Goal: Download file/media

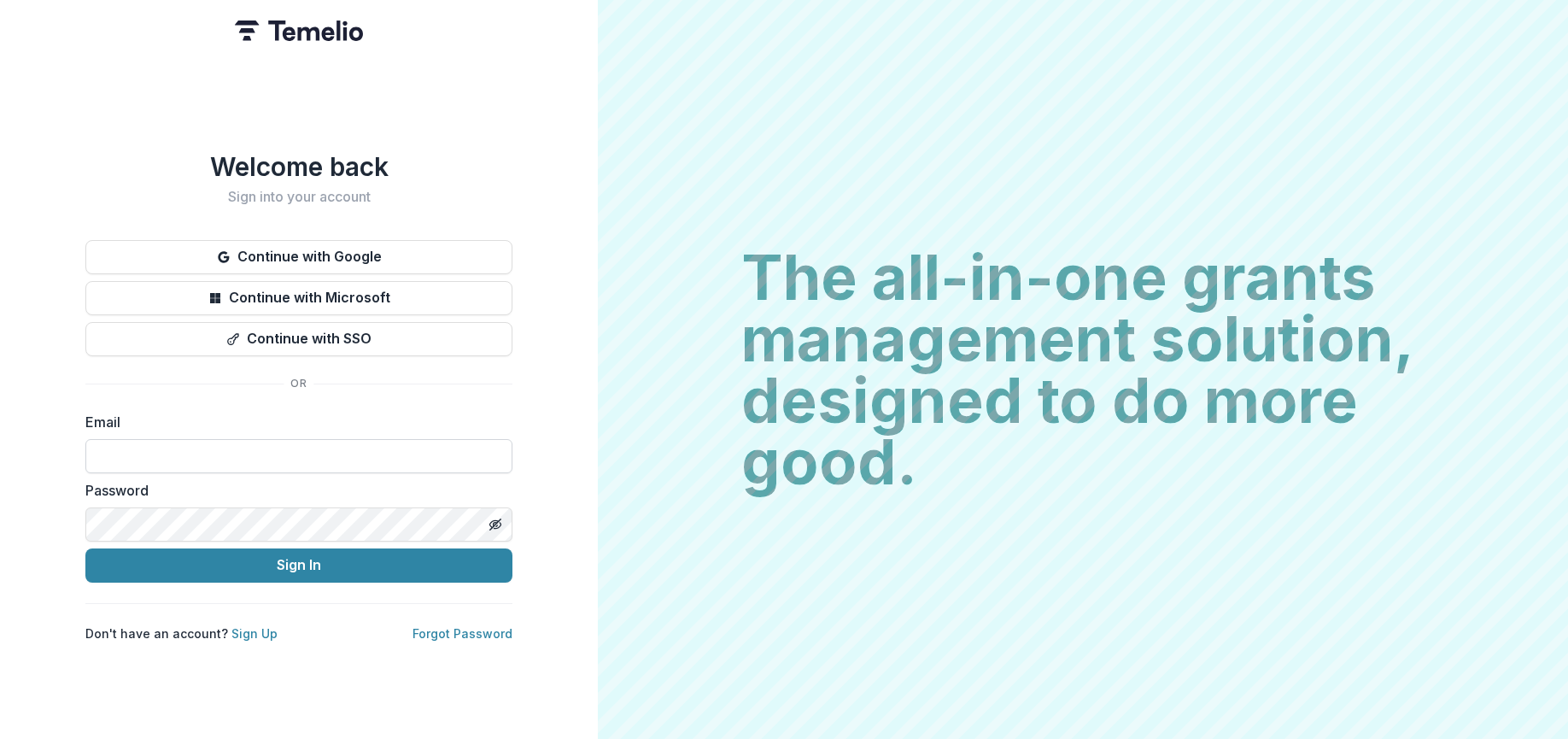
click at [280, 452] on input at bounding box center [299, 456] width 427 height 34
type input "**********"
click at [86, 549] on button "Sign In" at bounding box center [299, 566] width 427 height 34
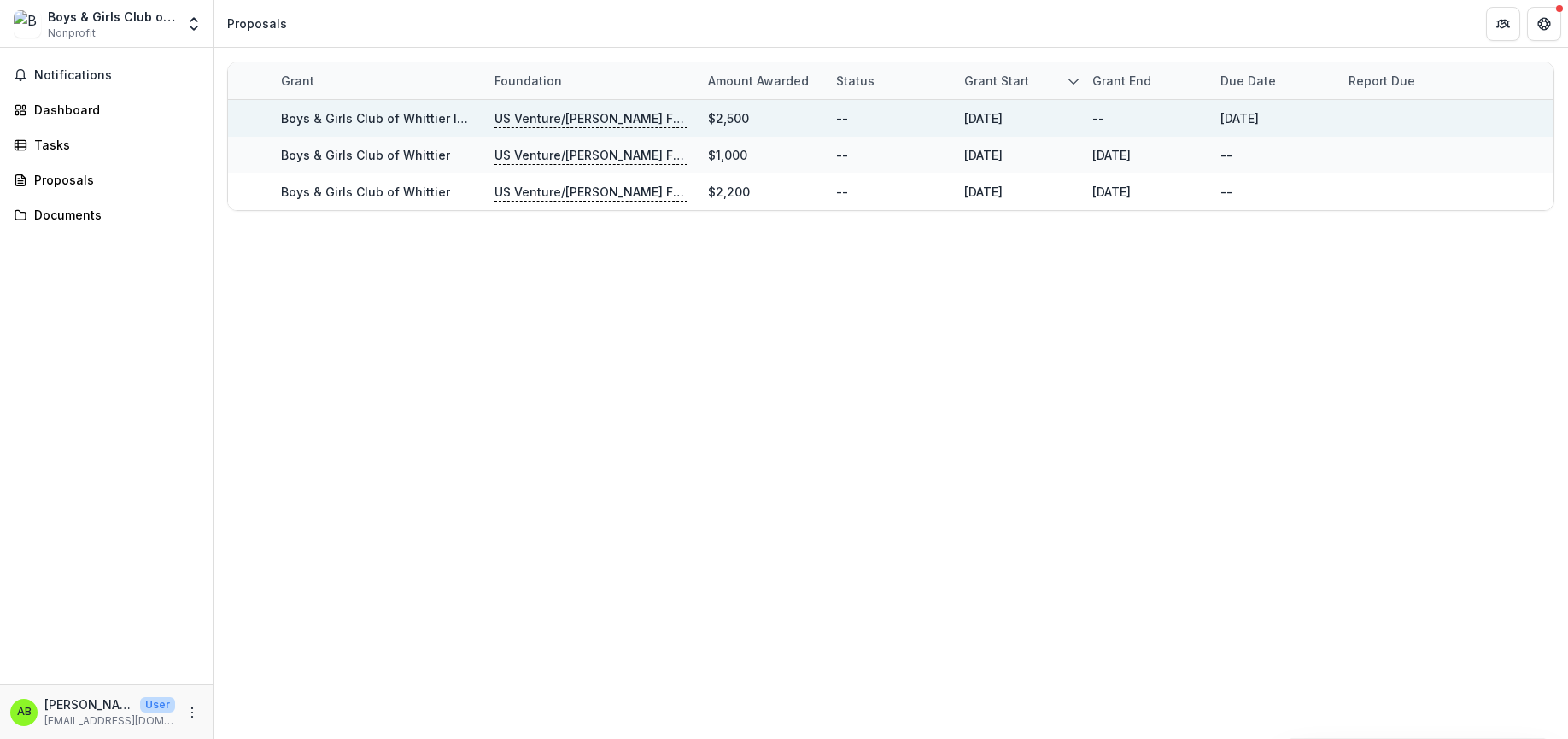
click at [536, 119] on p "US Venture/Schmidt Family Foundation" at bounding box center [591, 118] width 193 height 19
click at [385, 119] on link "Boys & Girls Club of Whittier Inc - 2025 - Sponsorship Application Grant" at bounding box center [495, 118] width 429 height 14
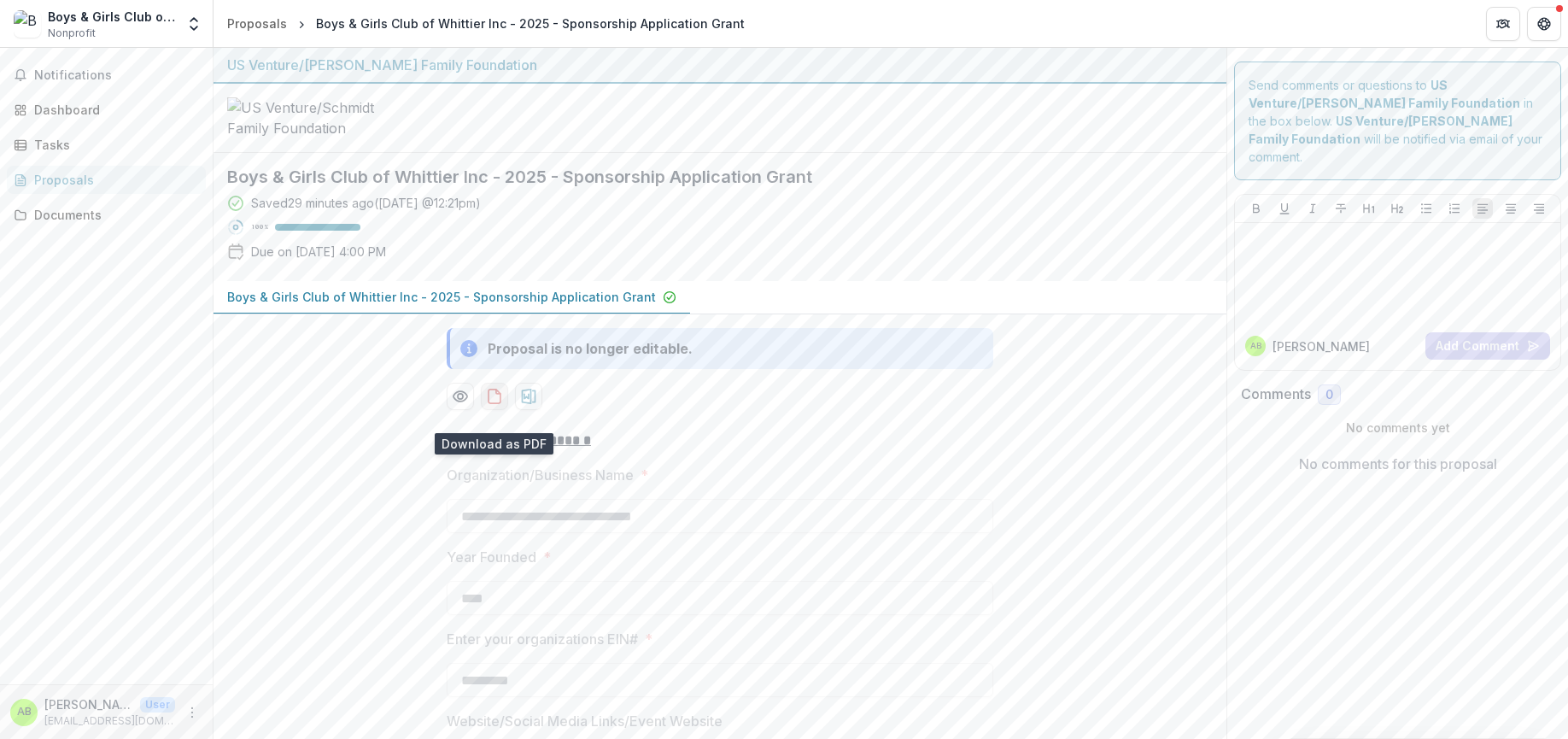
click at [493, 406] on icon "download-proposal" at bounding box center [494, 397] width 17 height 17
